Goal: Task Accomplishment & Management: Manage account settings

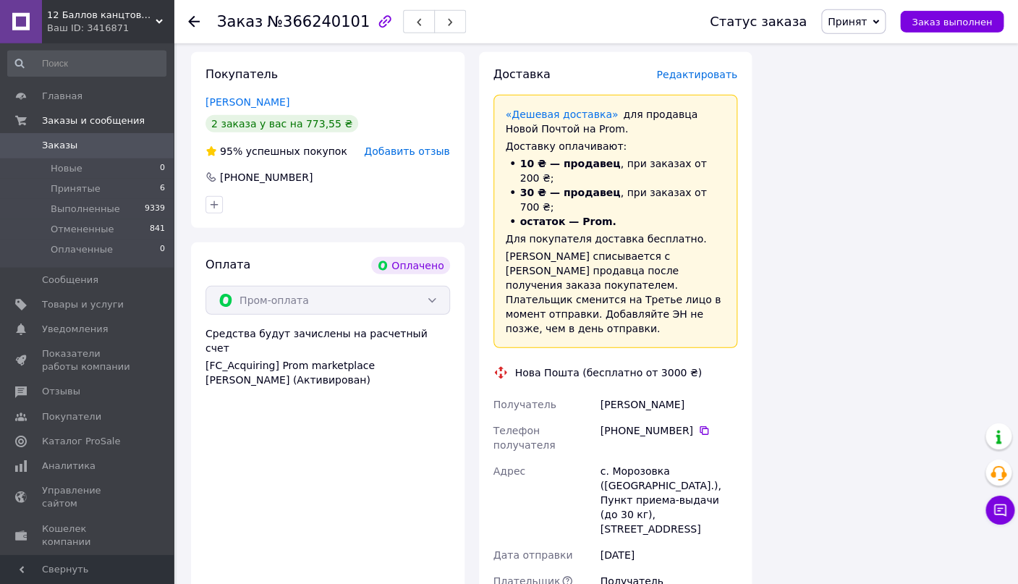
scroll to position [1528, 0]
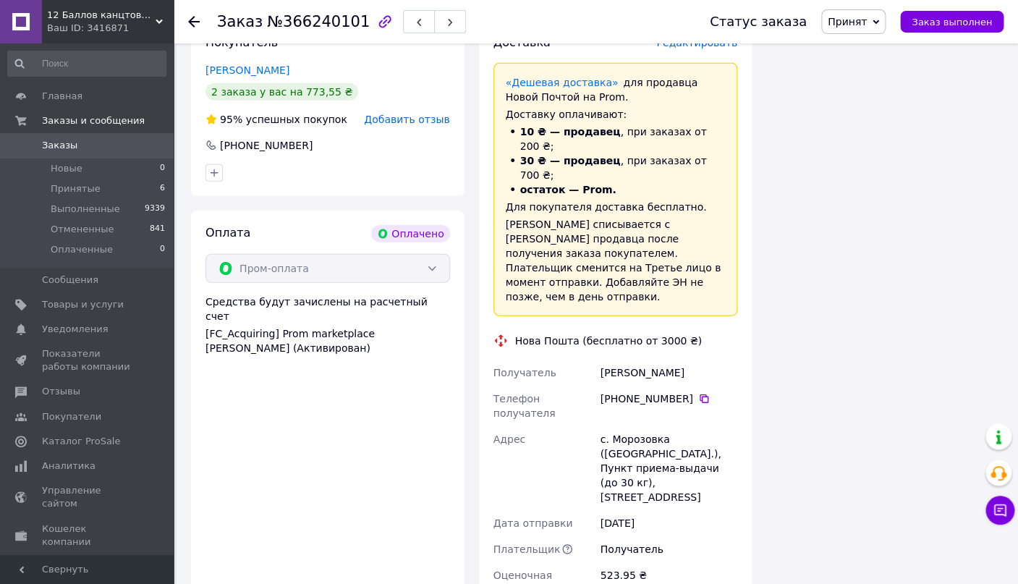
paste input "20451269120965"
type input "20451269120965"
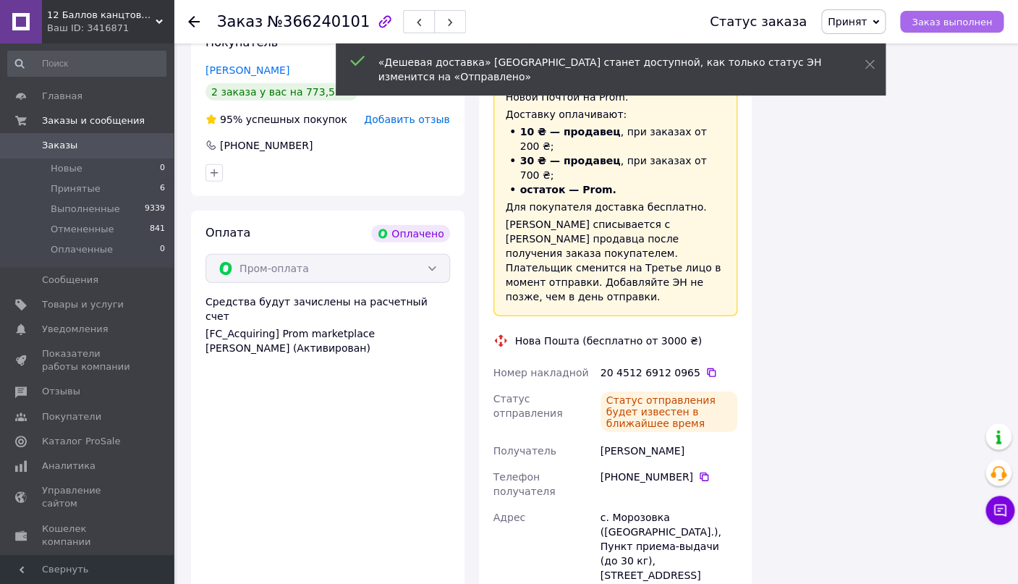
click at [956, 21] on span "Заказ выполнен" at bounding box center [952, 22] width 80 height 11
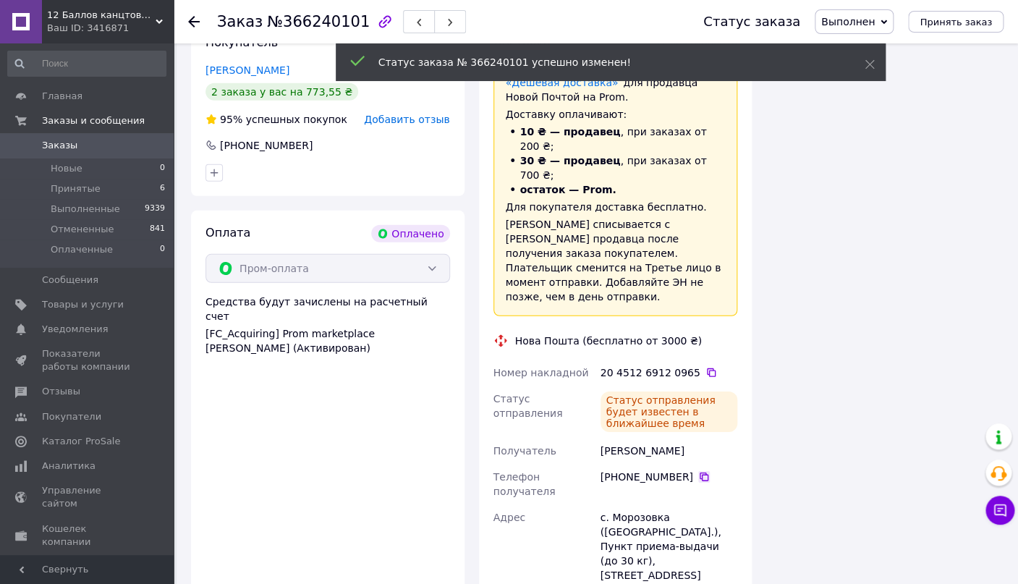
click at [698, 471] on icon at bounding box center [704, 477] width 12 height 12
